Goal: Task Accomplishment & Management: Manage account settings

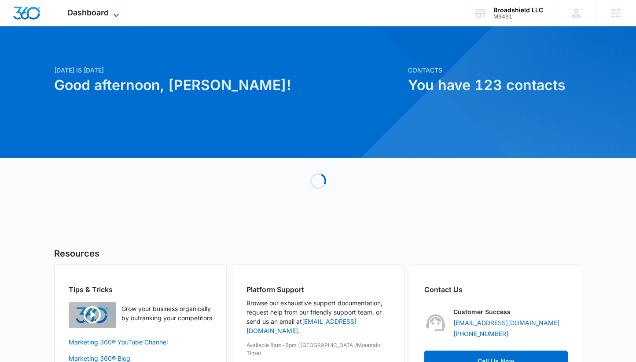
click at [105, 14] on span "Dashboard" at bounding box center [87, 12] width 41 height 9
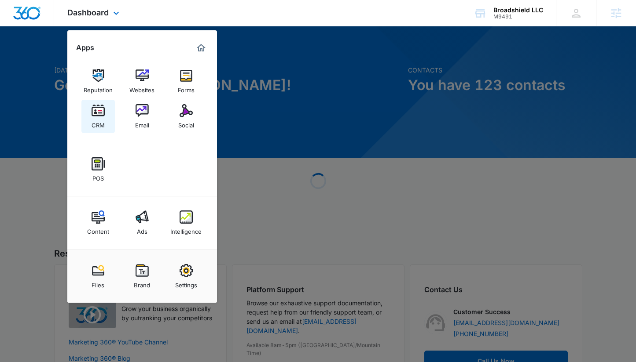
click at [102, 119] on div "CRM" at bounding box center [97, 122] width 13 height 11
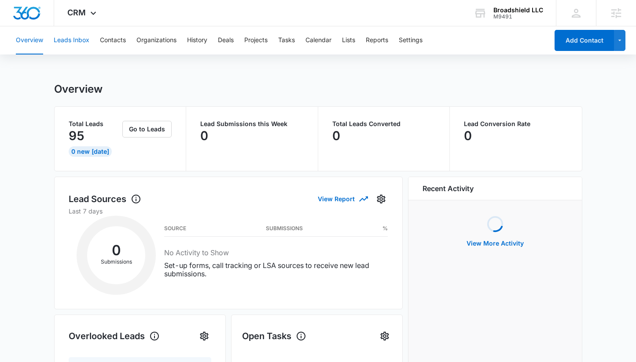
click at [76, 46] on button "Leads Inbox" at bounding box center [72, 40] width 36 height 28
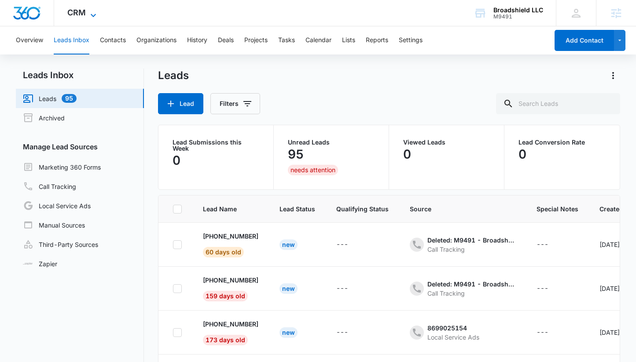
click at [74, 15] on span "CRM" at bounding box center [76, 12] width 18 height 9
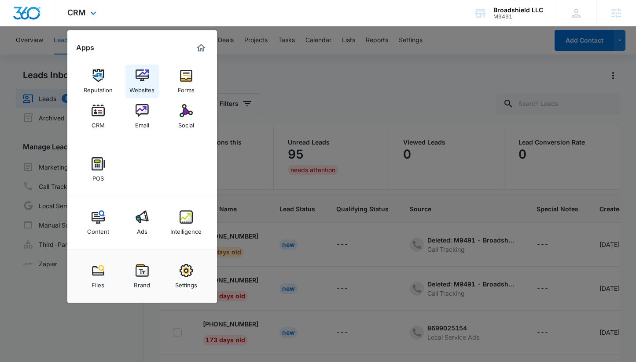
click at [146, 87] on div "Websites" at bounding box center [141, 87] width 25 height 11
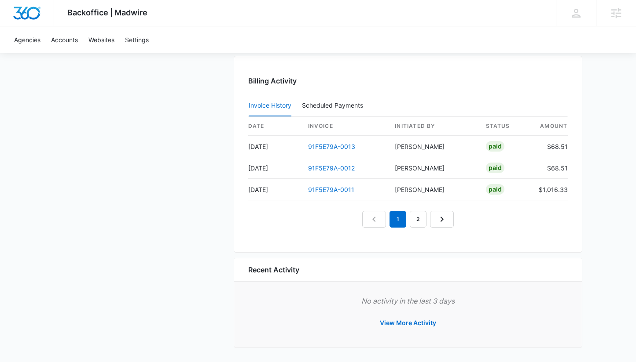
scroll to position [893, 0]
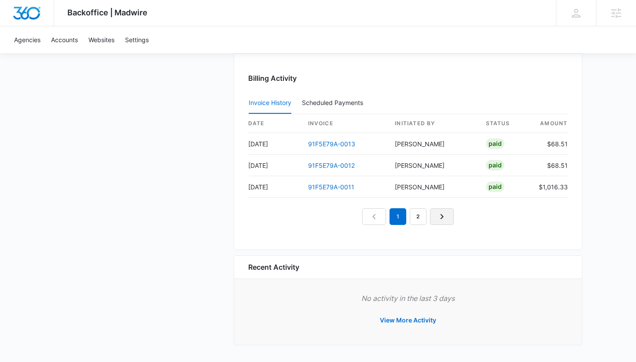
click at [439, 213] on icon "Next Page" at bounding box center [441, 217] width 11 height 11
click at [426, 221] on link "3" at bounding box center [428, 216] width 17 height 17
click at [435, 218] on link "4" at bounding box center [438, 216] width 17 height 17
click at [338, 187] on link "91F5E79A-0002" at bounding box center [332, 186] width 48 height 7
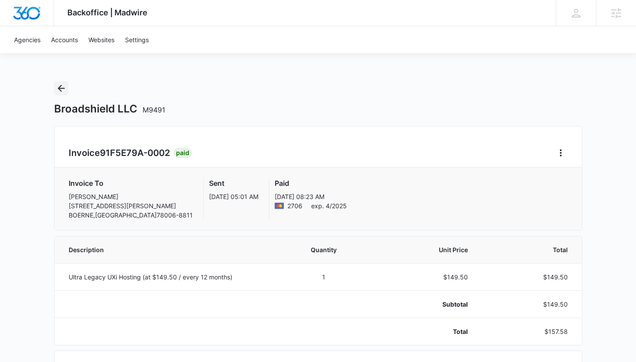
click at [63, 86] on icon "Back" at bounding box center [61, 88] width 11 height 11
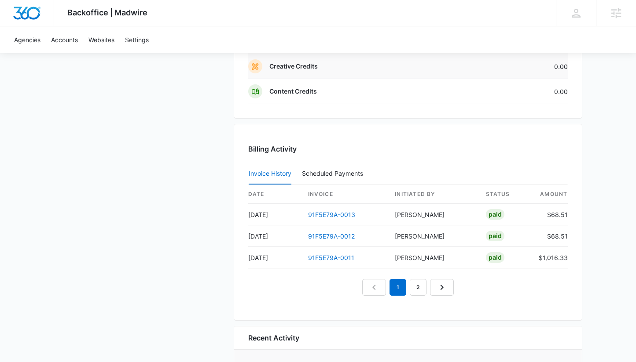
scroll to position [893, 0]
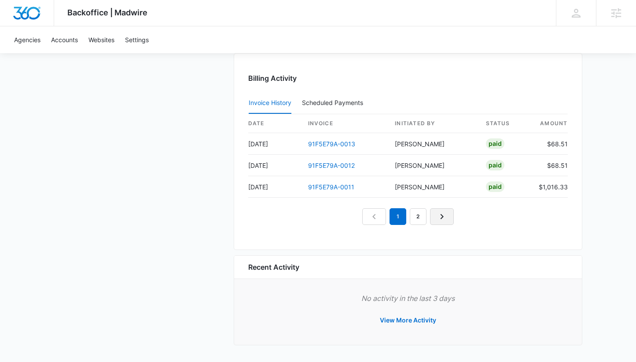
click at [441, 217] on icon "Next Page" at bounding box center [441, 217] width 11 height 11
click at [441, 217] on link "Next Page" at bounding box center [452, 216] width 24 height 17
click at [459, 216] on icon "Next Page" at bounding box center [462, 217] width 11 height 11
click at [468, 219] on icon "Next Page" at bounding box center [472, 217] width 11 height 11
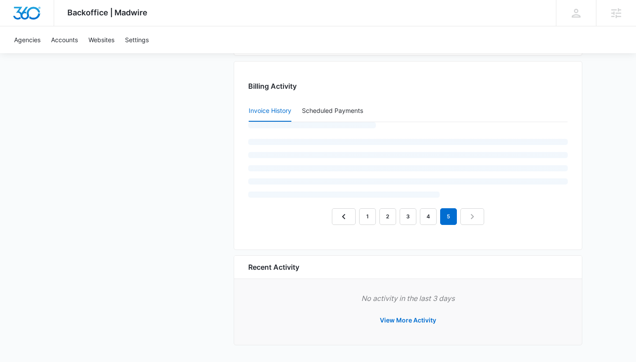
scroll to position [850, 0]
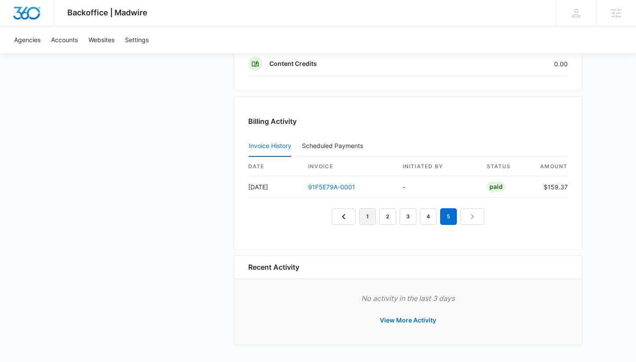
click at [369, 216] on link "1" at bounding box center [367, 216] width 17 height 17
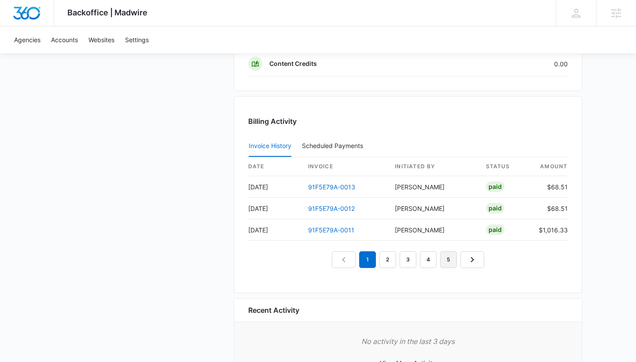
click at [446, 260] on link "5" at bounding box center [448, 260] width 17 height 17
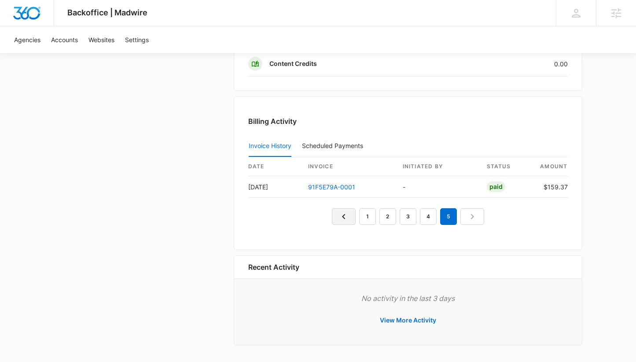
click at [340, 218] on icon "Previous Page" at bounding box center [343, 217] width 11 height 11
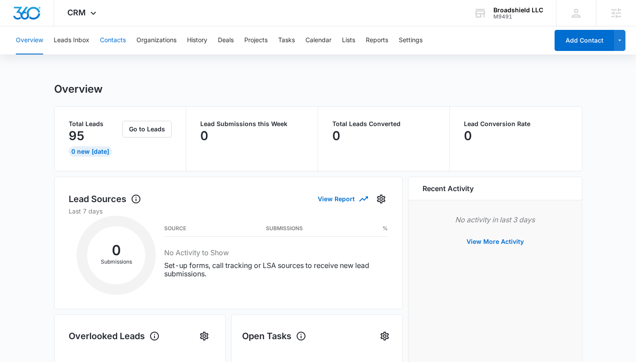
click at [121, 36] on button "Contacts" at bounding box center [113, 40] width 26 height 28
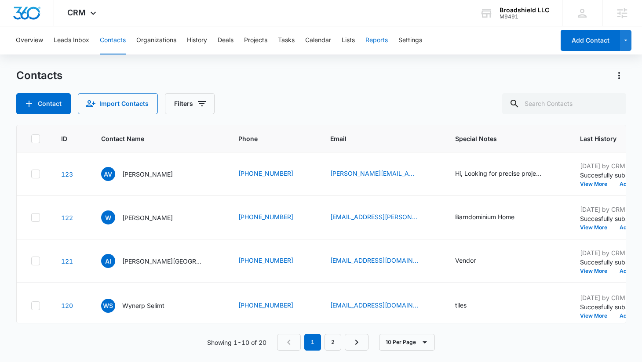
click at [385, 42] on button "Reports" at bounding box center [377, 40] width 22 height 28
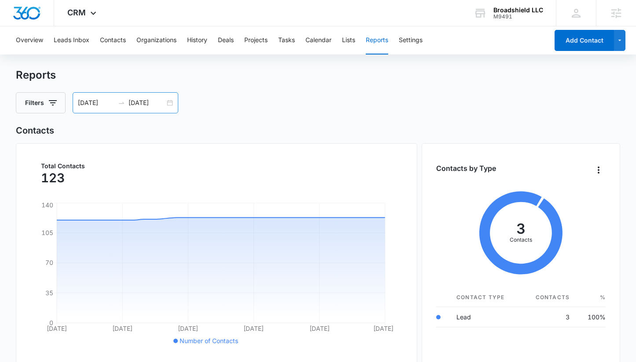
click at [104, 104] on input "[DATE]" at bounding box center [96, 103] width 37 height 10
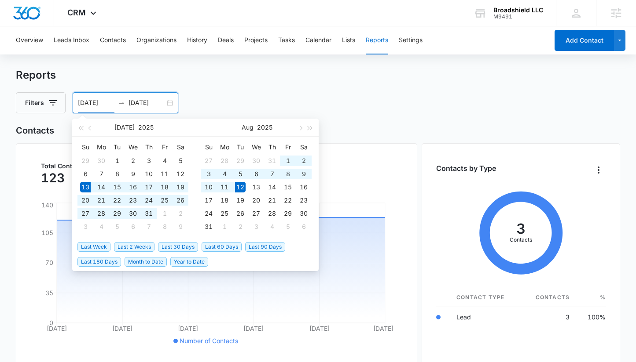
click at [106, 103] on input "[DATE]" at bounding box center [96, 103] width 37 height 10
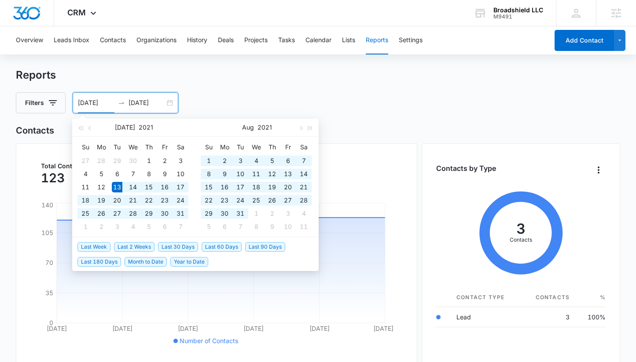
type input "[DATE]"
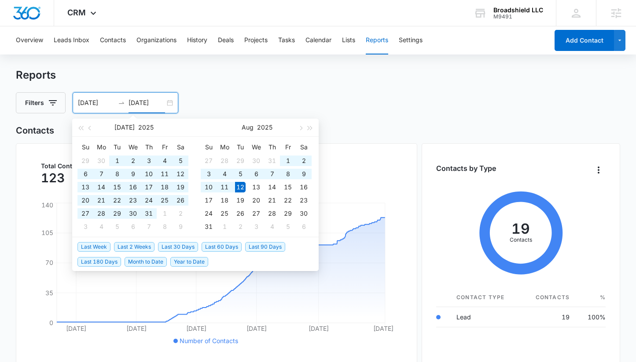
click at [338, 85] on div "Reports Filters [DATE] [DATE] [DATE] Su Mo Tu We Th Fr Sa 29 30 1 2 3 4 5 6 7 8…" at bounding box center [318, 91] width 604 height 45
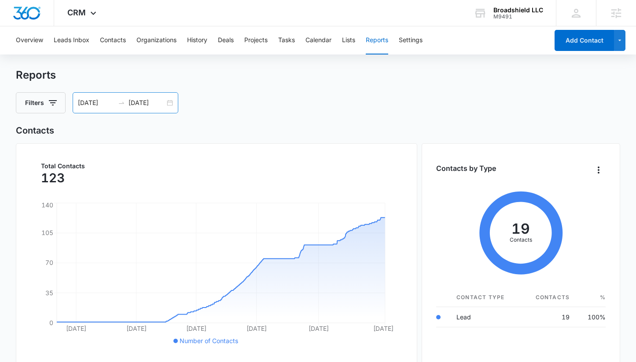
click at [160, 104] on input "[DATE]" at bounding box center [146, 103] width 37 height 10
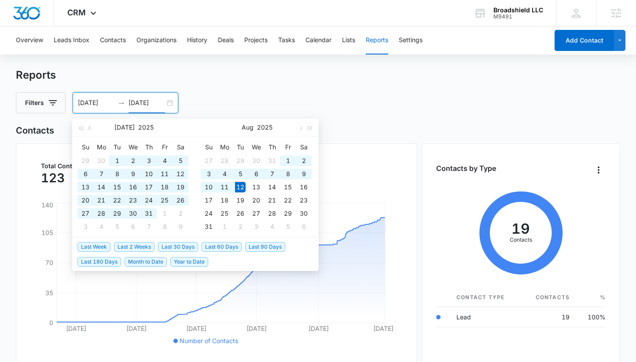
click at [159, 104] on input "[DATE]" at bounding box center [146, 103] width 37 height 10
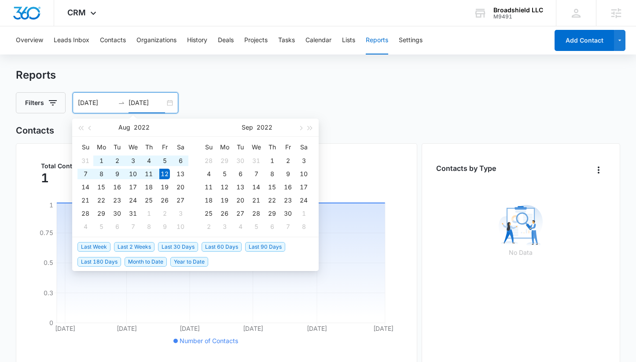
click at [160, 105] on input "[DATE]" at bounding box center [146, 103] width 37 height 10
type input "[DATE]"
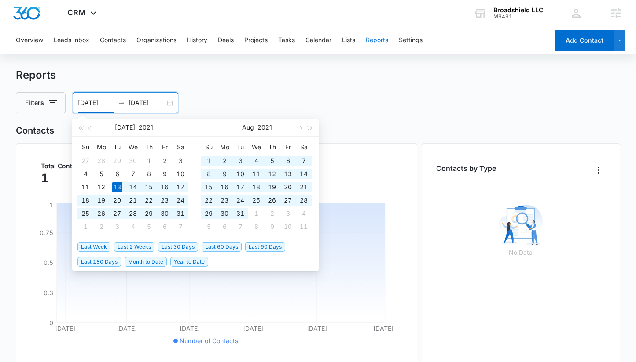
click at [107, 104] on input "[DATE]" at bounding box center [96, 103] width 37 height 10
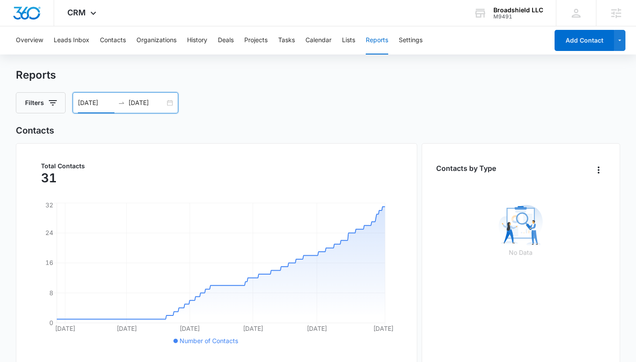
type input "[DATE]"
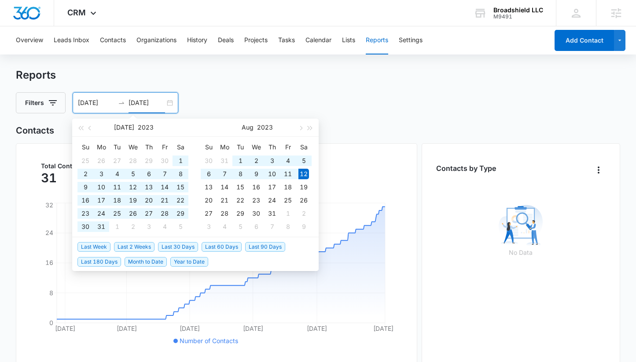
click at [159, 103] on input "[DATE]" at bounding box center [146, 103] width 37 height 10
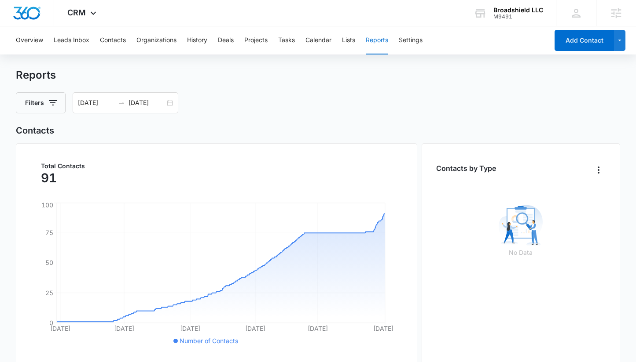
click at [325, 78] on div "Reports" at bounding box center [318, 75] width 604 height 13
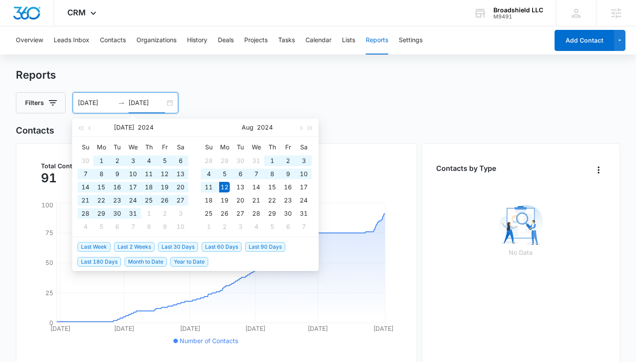
drag, startPoint x: 135, startPoint y: 104, endPoint x: 129, endPoint y: 104, distance: 6.2
click at [129, 104] on input "[DATE]" at bounding box center [146, 103] width 37 height 10
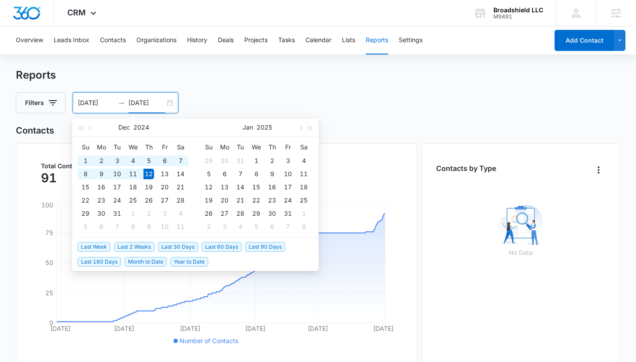
type input "[DATE]"
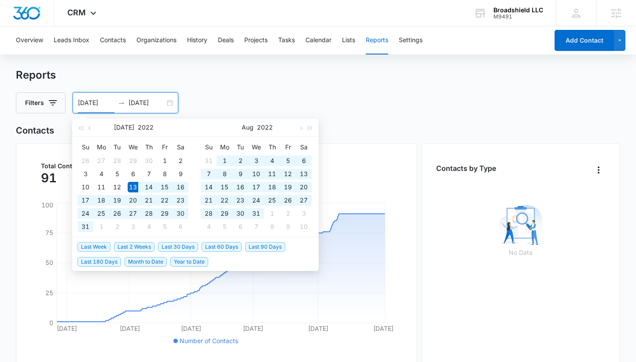
type input "[DATE]"
click at [353, 94] on div "Filters [DATE] [DATE] [DATE] Su Mo Tu We Th Fr Sa 26 27 28 29 30 1 2 3 4 5 6 7 …" at bounding box center [318, 102] width 604 height 21
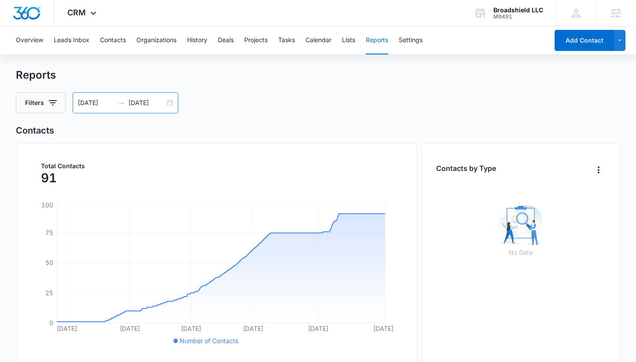
click at [159, 101] on input "[DATE]" at bounding box center [146, 103] width 37 height 10
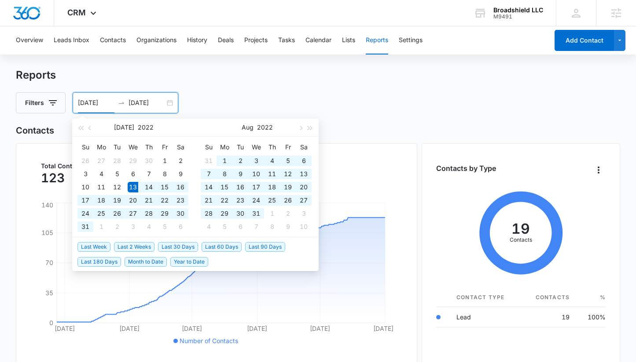
click at [342, 86] on div "Reports Filters [DATE] [DATE] [DATE] Su Mo Tu We Th Fr Sa 26 27 28 29 30 1 2 3 …" at bounding box center [318, 91] width 604 height 45
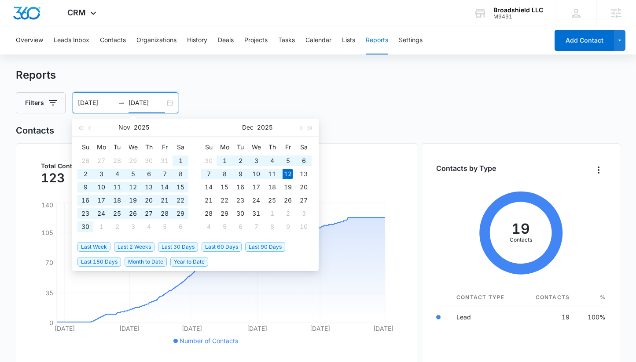
click at [129, 103] on input "[DATE]" at bounding box center [146, 103] width 37 height 10
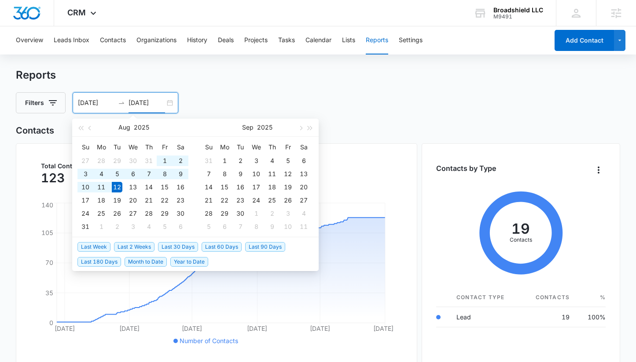
type input "[DATE]"
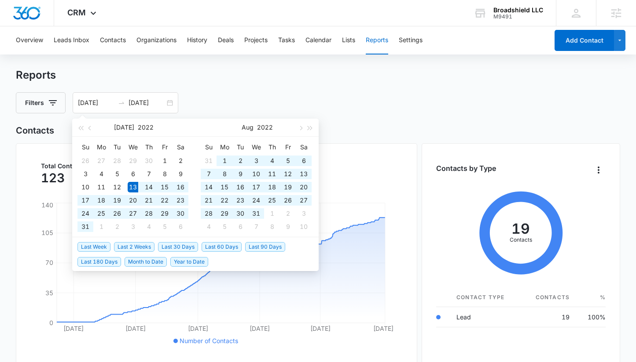
click at [300, 81] on div "Reports" at bounding box center [318, 75] width 604 height 13
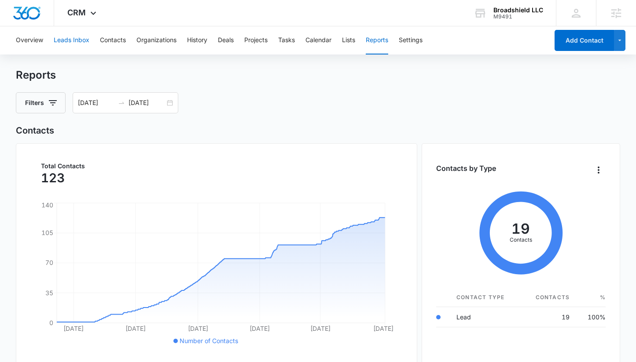
click at [85, 34] on button "Leads Inbox" at bounding box center [72, 40] width 36 height 28
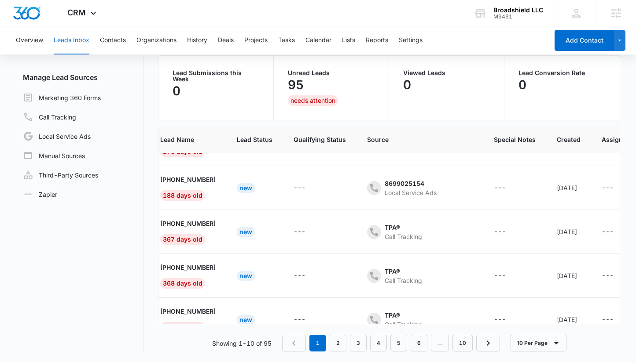
scroll to position [0, 43]
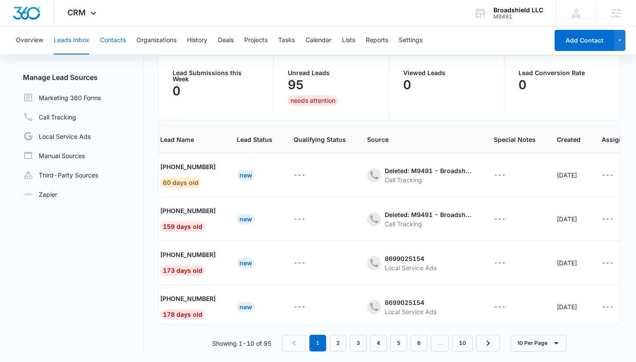
click at [104, 40] on button "Contacts" at bounding box center [113, 40] width 26 height 28
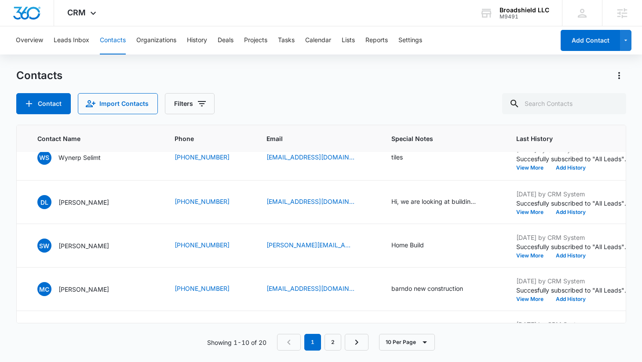
scroll to position [0, 64]
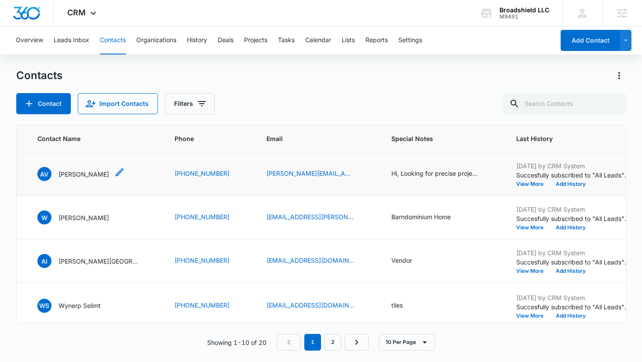
click at [62, 179] on p "[PERSON_NAME]" at bounding box center [84, 174] width 51 height 9
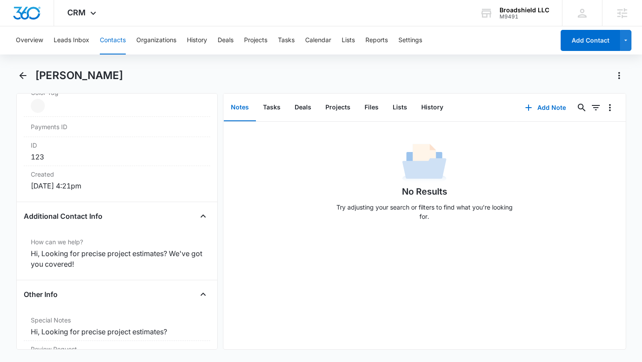
scroll to position [573, 0]
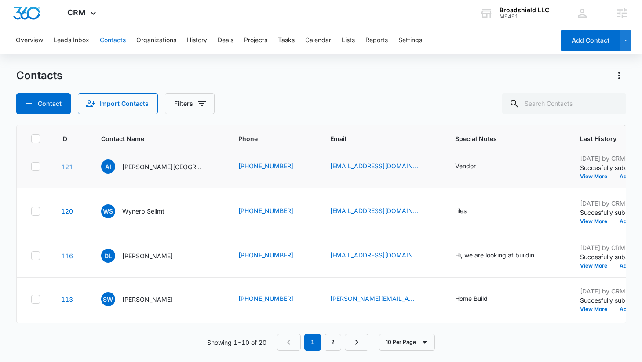
scroll to position [95, 0]
click at [127, 128] on p "[PERSON_NAME]" at bounding box center [147, 122] width 51 height 9
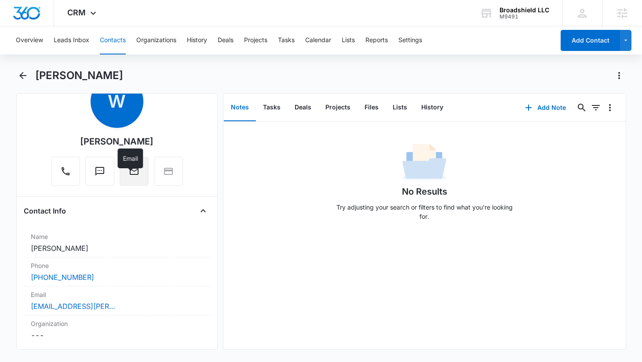
scroll to position [43, 0]
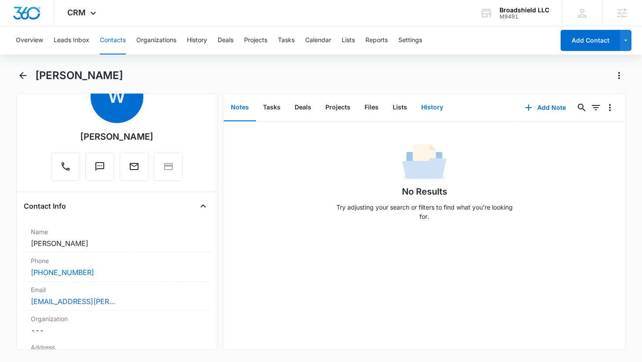
click at [433, 106] on button "History" at bounding box center [432, 107] width 36 height 27
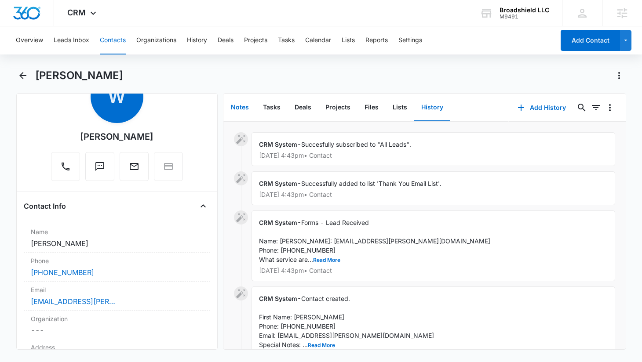
click at [245, 110] on button "Notes" at bounding box center [240, 107] width 32 height 27
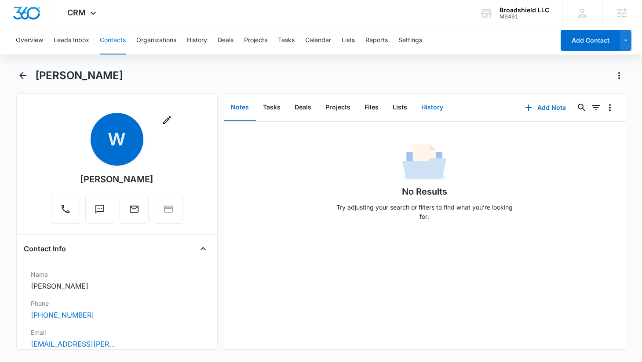
click at [429, 101] on button "History" at bounding box center [432, 107] width 36 height 27
